Goal: Navigation & Orientation: Go to known website

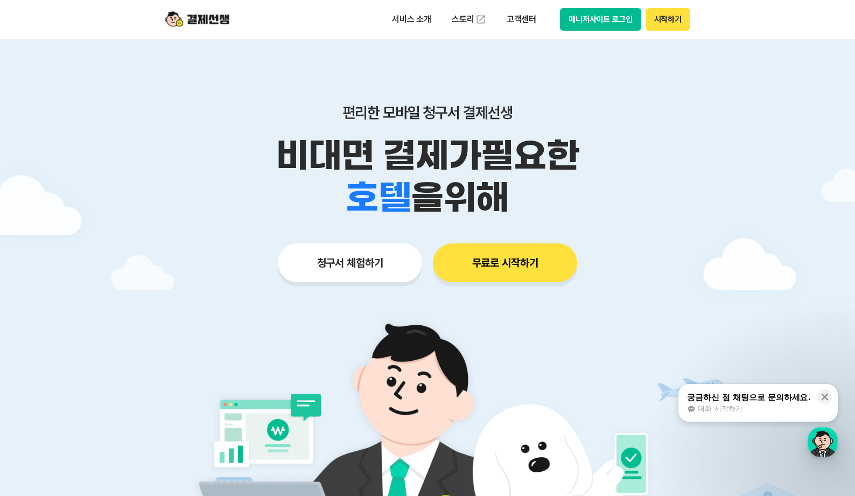
click at [616, 15] on button "매니저사이트 로그인" at bounding box center [600, 19] width 81 height 23
click at [622, 22] on button "매니저사이트 로그인" at bounding box center [600, 19] width 81 height 23
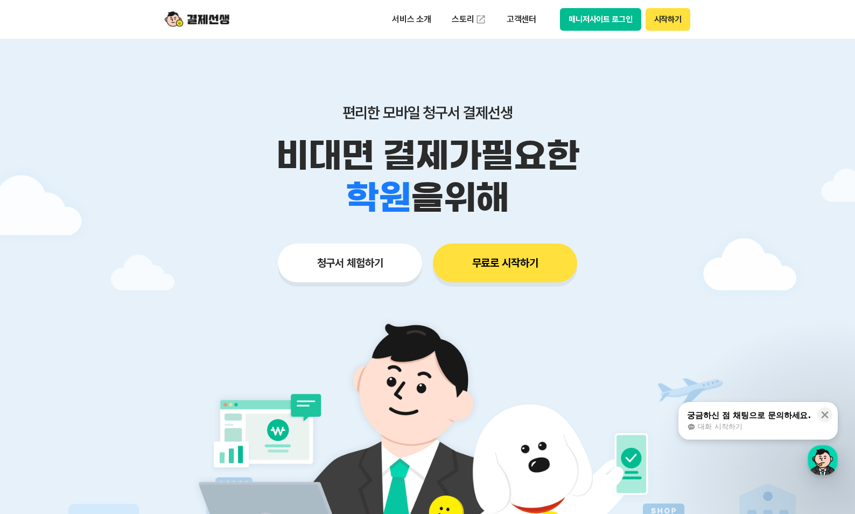
click at [607, 18] on button "매니저사이트 로그인" at bounding box center [600, 19] width 81 height 23
click at [616, 23] on button "매니저사이트 로그인" at bounding box center [600, 19] width 81 height 23
